Goal: Task Accomplishment & Management: Use online tool/utility

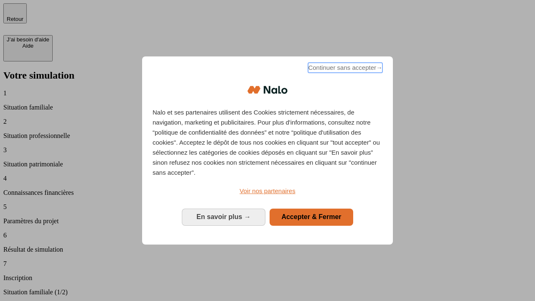
click at [345, 69] on span "Continuer sans accepter →" at bounding box center [345, 68] width 74 height 10
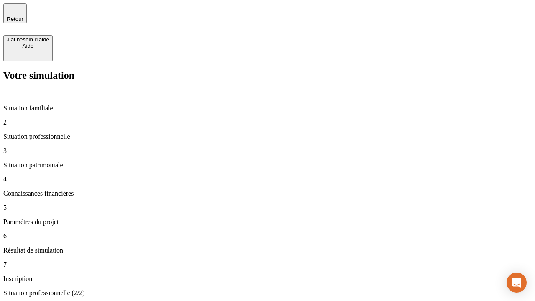
type input "30 000"
type input "40 000"
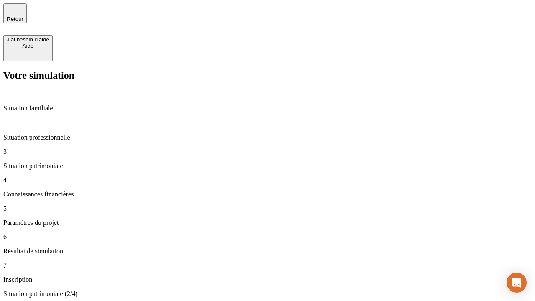
type input "1 100"
type input "20"
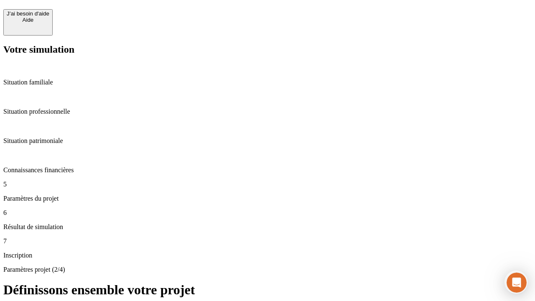
scroll to position [16, 0]
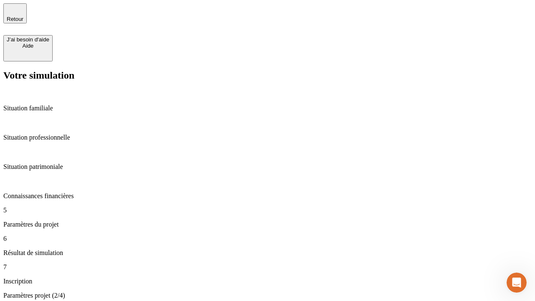
type input "40"
type input "62"
type input "50 000"
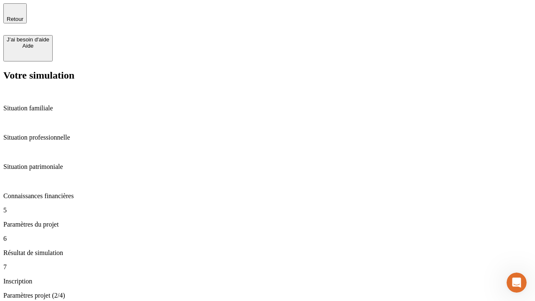
type input "640"
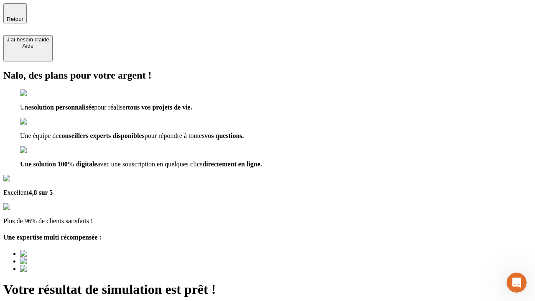
type input "[EMAIL_ADDRESS][DOMAIN_NAME]"
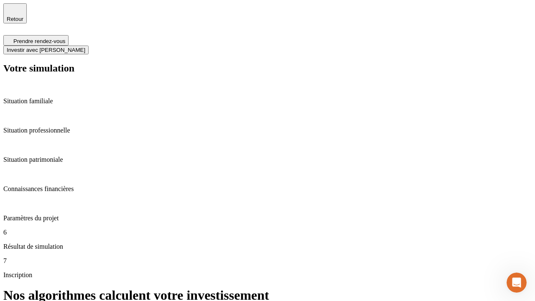
click at [85, 47] on span "Investir avec [PERSON_NAME]" at bounding box center [46, 50] width 79 height 6
